Goal: Task Accomplishment & Management: Use online tool/utility

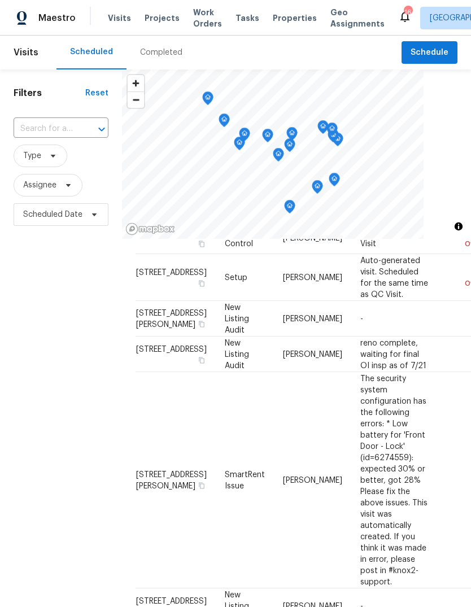
scroll to position [206, 0]
click at [169, 51] on div "Completed" at bounding box center [161, 52] width 42 height 11
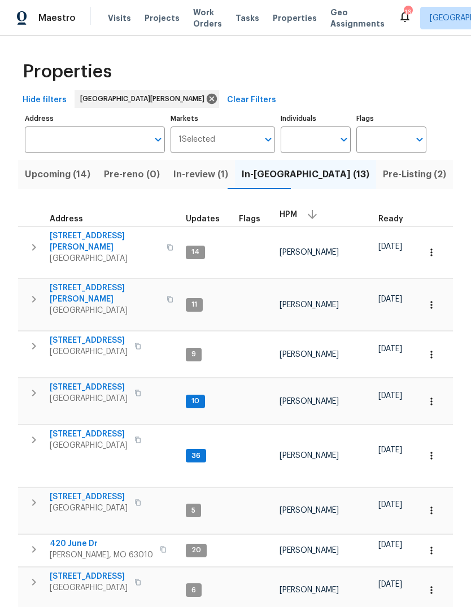
scroll to position [0, 33]
click at [293, 15] on span "Properties" at bounding box center [295, 17] width 44 height 11
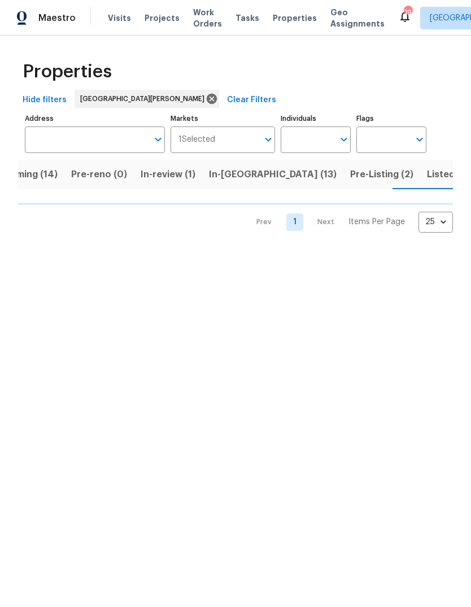
scroll to position [0, 33]
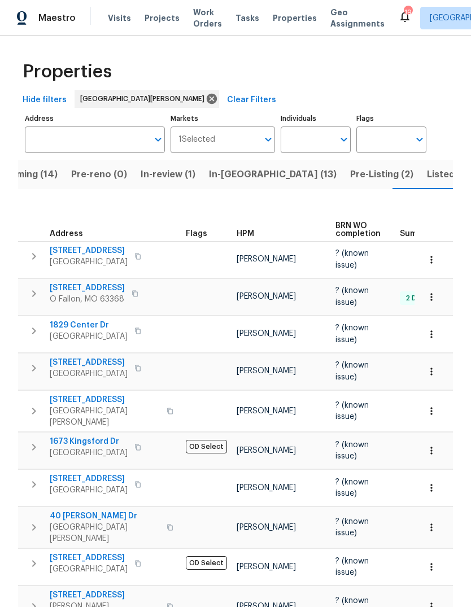
click at [350, 176] on span "Pre-Listing (2)" at bounding box center [381, 175] width 63 height 16
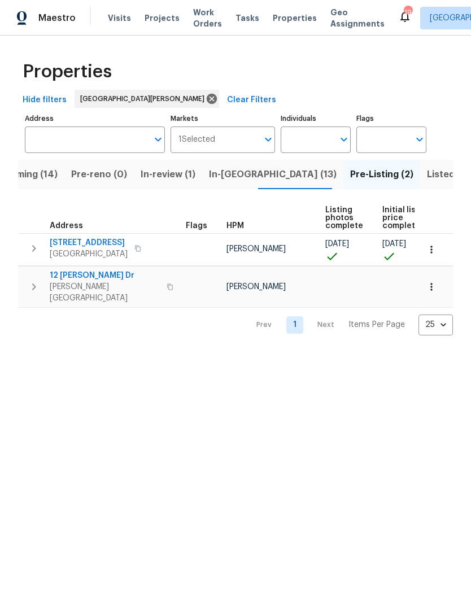
click at [245, 186] on button "In-[GEOGRAPHIC_DATA] (13)" at bounding box center [272, 174] width 141 height 29
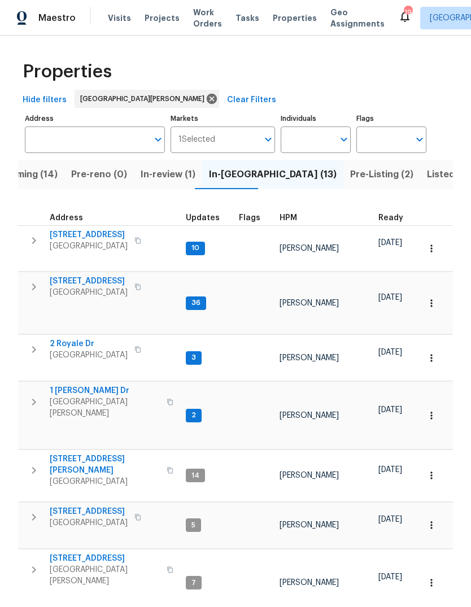
click at [304, 219] on button "button" at bounding box center [305, 217] width 3 height 3
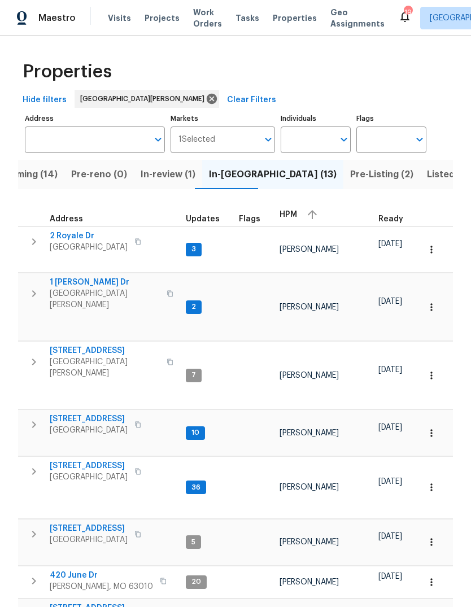
click at [295, 216] on div "HPM" at bounding box center [325, 214] width 90 height 17
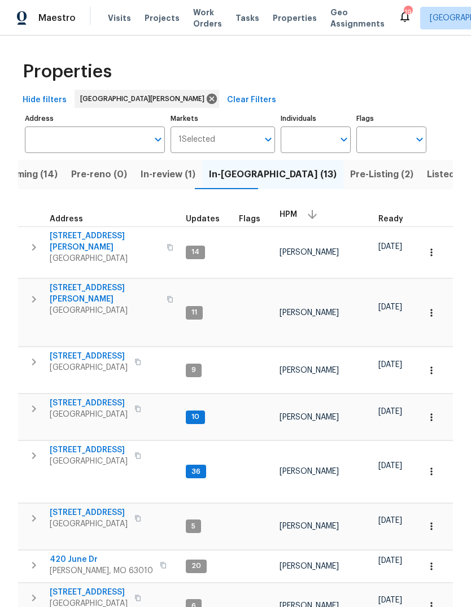
click at [119, 305] on span "[GEOGRAPHIC_DATA]" at bounding box center [105, 310] width 110 height 11
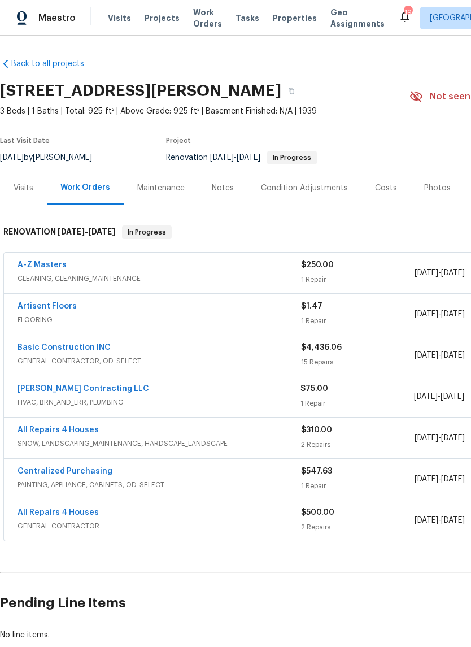
click at [56, 268] on link "A-Z Masters" at bounding box center [42, 265] width 49 height 8
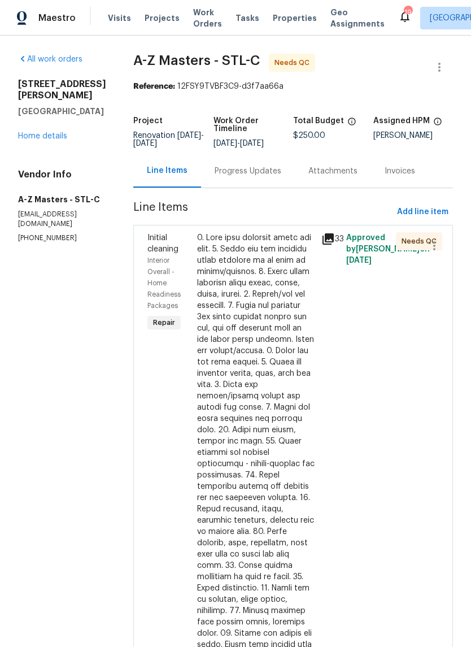
click at [322, 232] on icon at bounding box center [329, 239] width 14 height 14
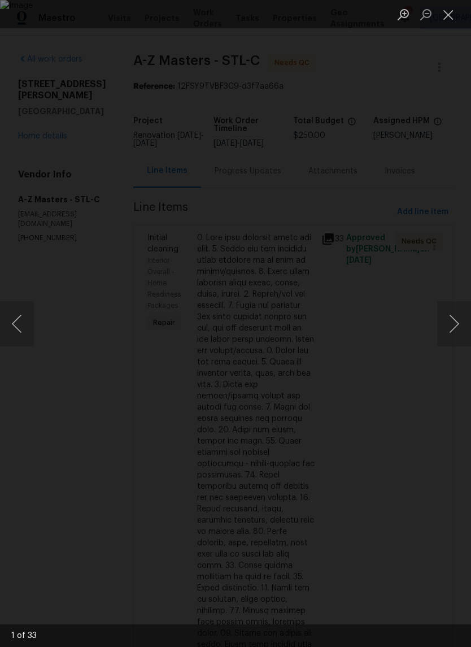
click at [455, 316] on button "Next image" at bounding box center [454, 323] width 34 height 45
click at [451, 322] on button "Next image" at bounding box center [454, 323] width 34 height 45
click at [448, 323] on button "Next image" at bounding box center [454, 323] width 34 height 45
click at [456, 319] on button "Next image" at bounding box center [454, 323] width 34 height 45
click at [449, 317] on button "Next image" at bounding box center [454, 323] width 34 height 45
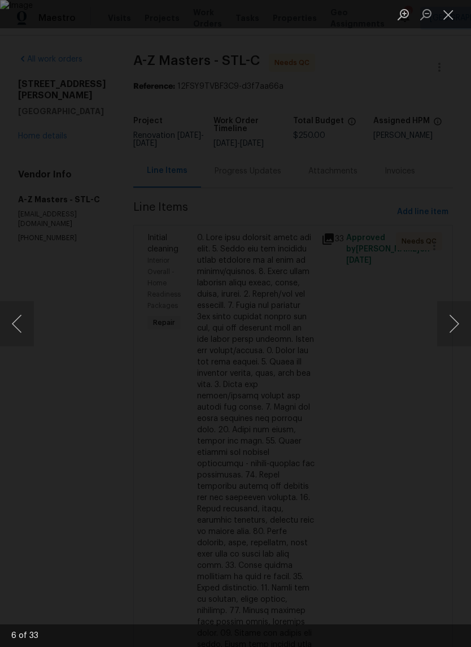
click at [458, 319] on button "Next image" at bounding box center [454, 323] width 34 height 45
click at [452, 324] on button "Next image" at bounding box center [454, 323] width 34 height 45
click at [447, 326] on button "Next image" at bounding box center [454, 323] width 34 height 45
click at [449, 324] on button "Next image" at bounding box center [454, 323] width 34 height 45
click at [451, 325] on button "Next image" at bounding box center [454, 323] width 34 height 45
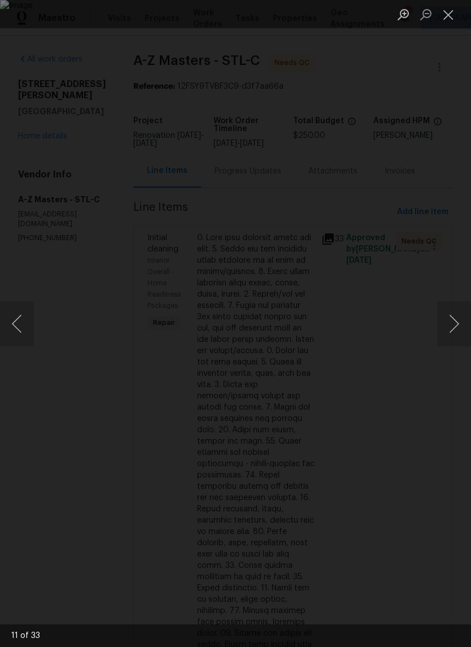
click at [454, 322] on button "Next image" at bounding box center [454, 323] width 34 height 45
click at [455, 324] on button "Next image" at bounding box center [454, 323] width 34 height 45
click at [452, 326] on button "Next image" at bounding box center [454, 323] width 34 height 45
click at [454, 325] on button "Next image" at bounding box center [454, 323] width 34 height 45
click at [452, 325] on button "Next image" at bounding box center [454, 323] width 34 height 45
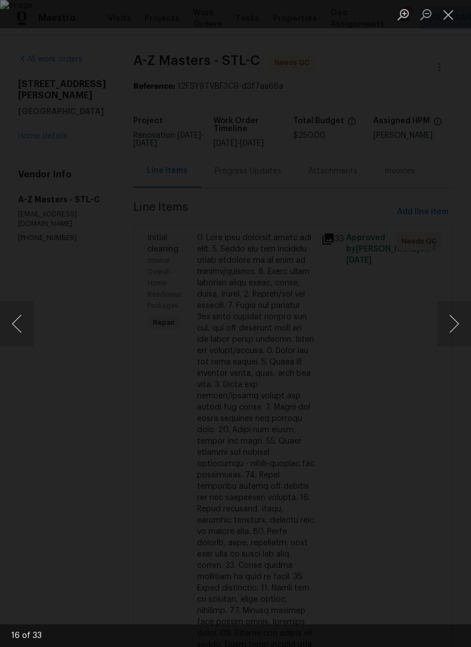
click at [454, 324] on button "Next image" at bounding box center [454, 323] width 34 height 45
click at [453, 327] on button "Next image" at bounding box center [454, 323] width 34 height 45
click at [450, 325] on button "Next image" at bounding box center [454, 323] width 34 height 45
click at [453, 323] on button "Next image" at bounding box center [454, 323] width 34 height 45
click at [452, 324] on button "Next image" at bounding box center [454, 323] width 34 height 45
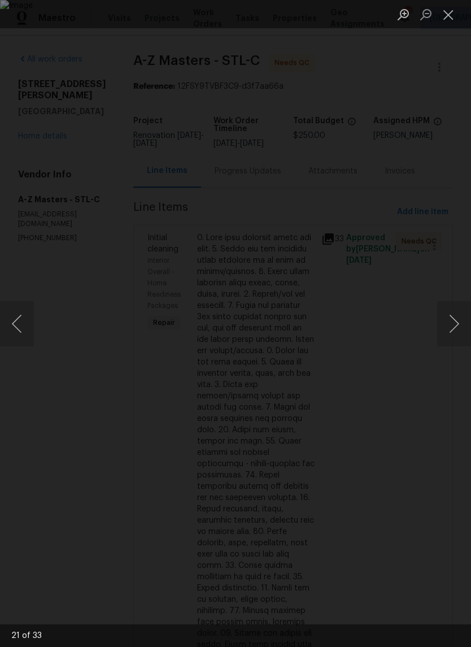
click at [455, 322] on button "Next image" at bounding box center [454, 323] width 34 height 45
click at [451, 325] on button "Next image" at bounding box center [454, 323] width 34 height 45
click at [455, 323] on button "Next image" at bounding box center [454, 323] width 34 height 45
click at [459, 319] on button "Next image" at bounding box center [454, 323] width 34 height 45
click at [455, 322] on button "Next image" at bounding box center [454, 323] width 34 height 45
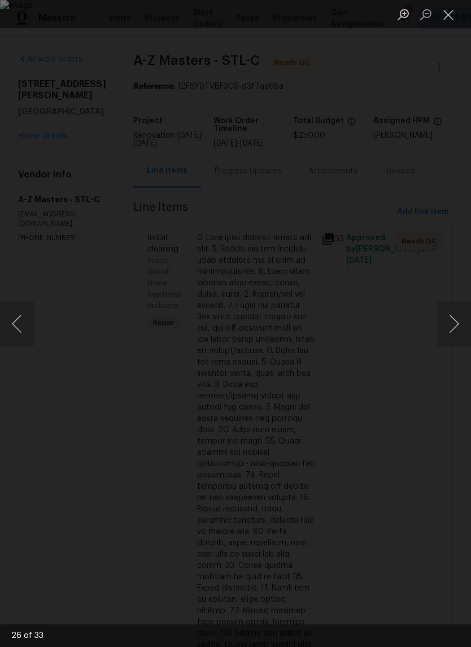
click at [455, 319] on button "Next image" at bounding box center [454, 323] width 34 height 45
click at [450, 16] on button "Close lightbox" at bounding box center [448, 15] width 23 height 20
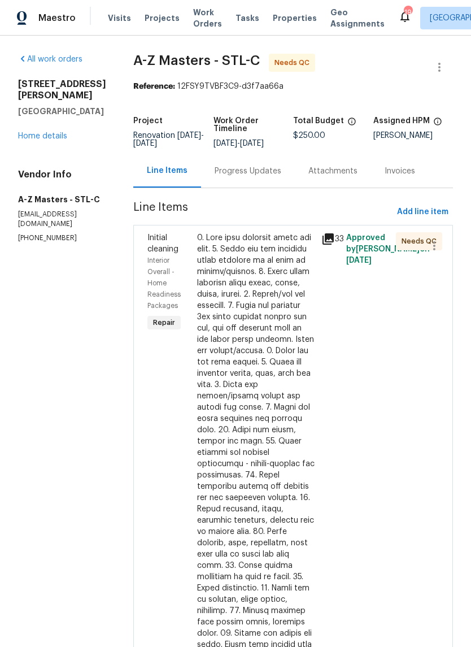
click at [245, 376] on div at bounding box center [256, 503] width 118 height 542
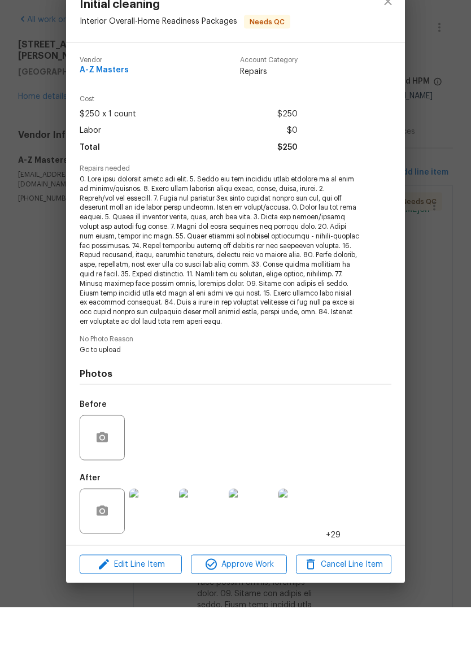
scroll to position [28, 0]
click at [255, 597] on span "Approve Work" at bounding box center [238, 604] width 89 height 14
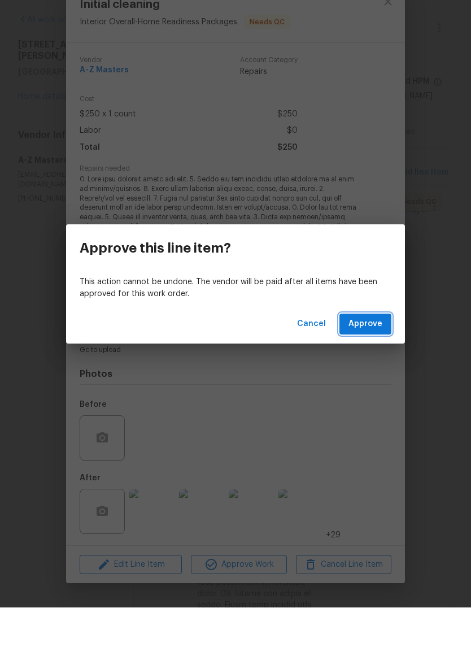
click at [376, 357] on span "Approve" at bounding box center [366, 364] width 34 height 14
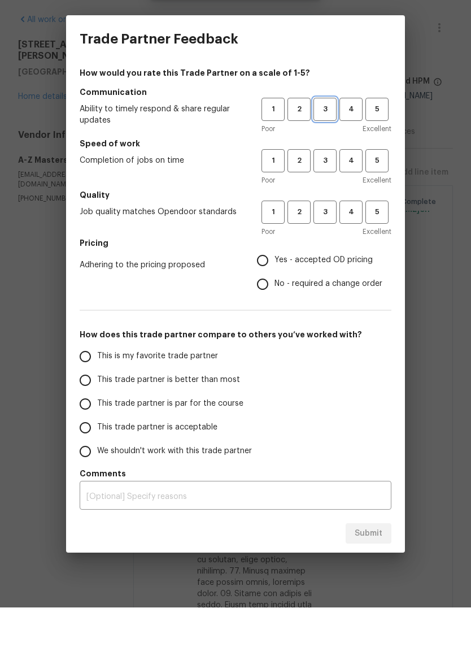
click at [331, 142] on span "3" at bounding box center [325, 148] width 21 height 13
click at [326, 194] on span "3" at bounding box center [325, 200] width 21 height 13
click at [353, 245] on span "4" at bounding box center [351, 251] width 21 height 13
click at [197, 414] on span "This trade partner is better than most" at bounding box center [168, 420] width 143 height 12
click at [97, 408] on input "This trade partner is better than most" at bounding box center [85, 420] width 24 height 24
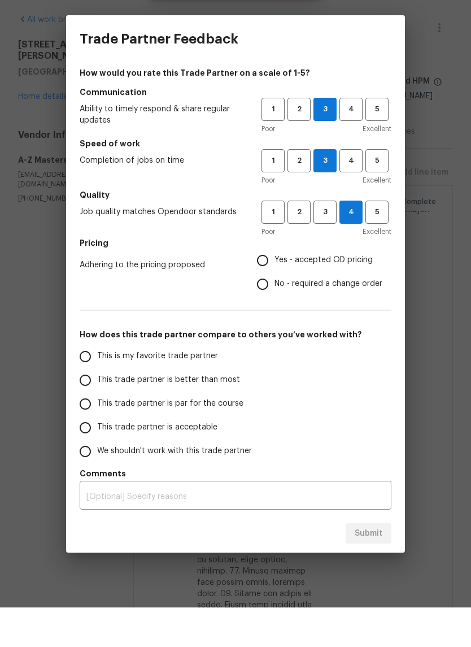
radio input "true"
click at [353, 294] on span "Yes - accepted OD pricing" at bounding box center [324, 300] width 98 height 12
click at [275, 288] on input "Yes - accepted OD pricing" at bounding box center [263, 300] width 24 height 24
click at [375, 566] on span "Submit" at bounding box center [369, 573] width 28 height 14
radio input "false"
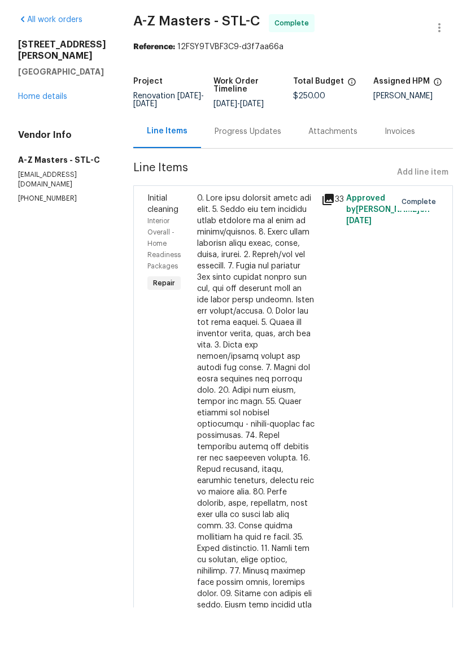
click at [29, 132] on link "Home details" at bounding box center [42, 136] width 49 height 8
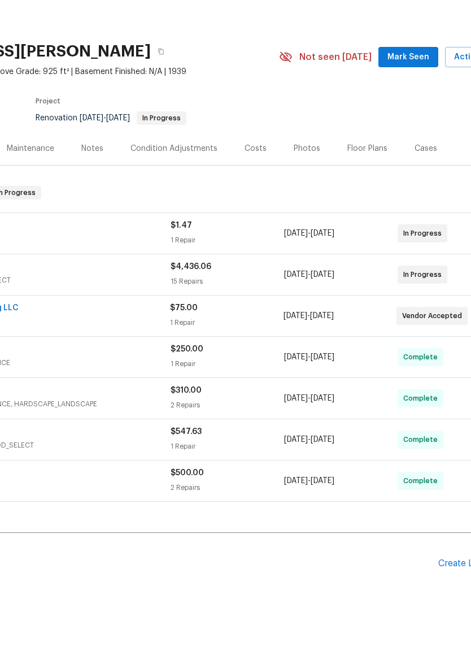
scroll to position [0, 131]
click at [419, 90] on span "Mark Seen" at bounding box center [409, 97] width 42 height 14
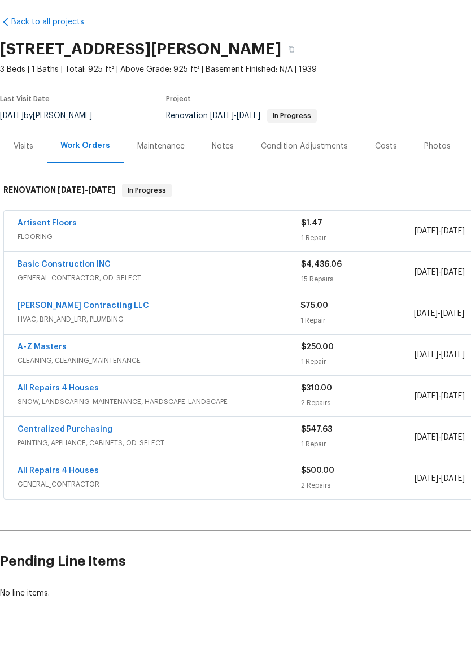
scroll to position [2, 0]
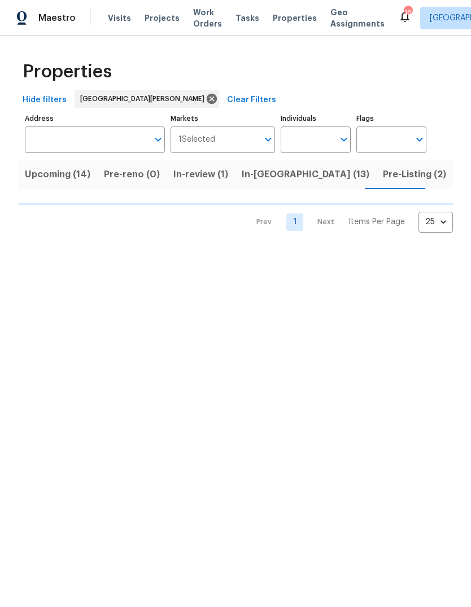
scroll to position [0, 33]
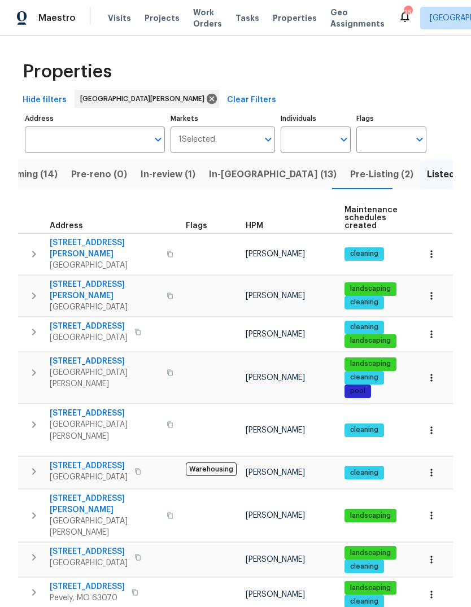
click at [259, 227] on span "HPM" at bounding box center [255, 226] width 18 height 8
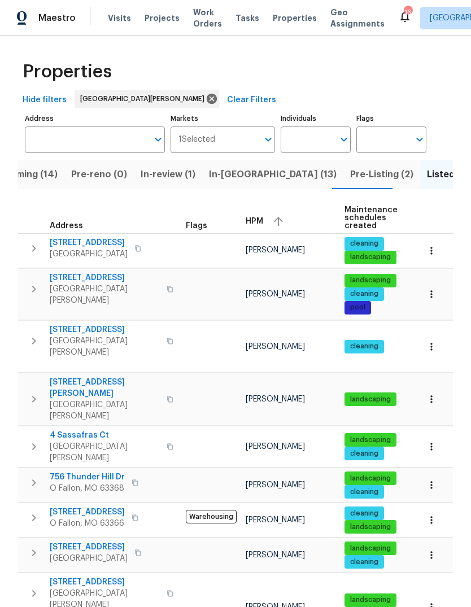
click at [257, 228] on div "HPM" at bounding box center [291, 221] width 90 height 17
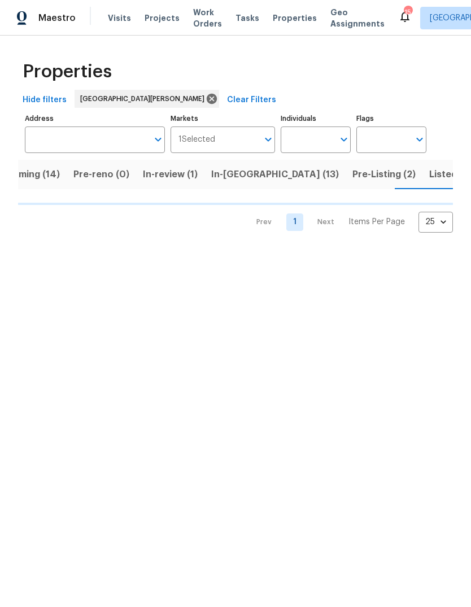
scroll to position [0, 33]
